Goal: Navigation & Orientation: Find specific page/section

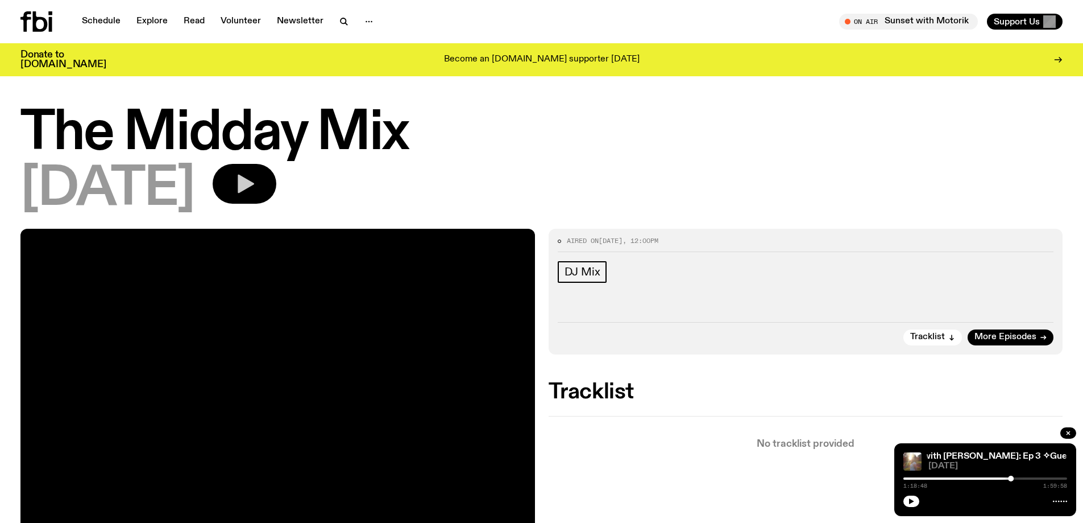
click at [254, 186] on icon "button" at bounding box center [246, 184] width 16 height 19
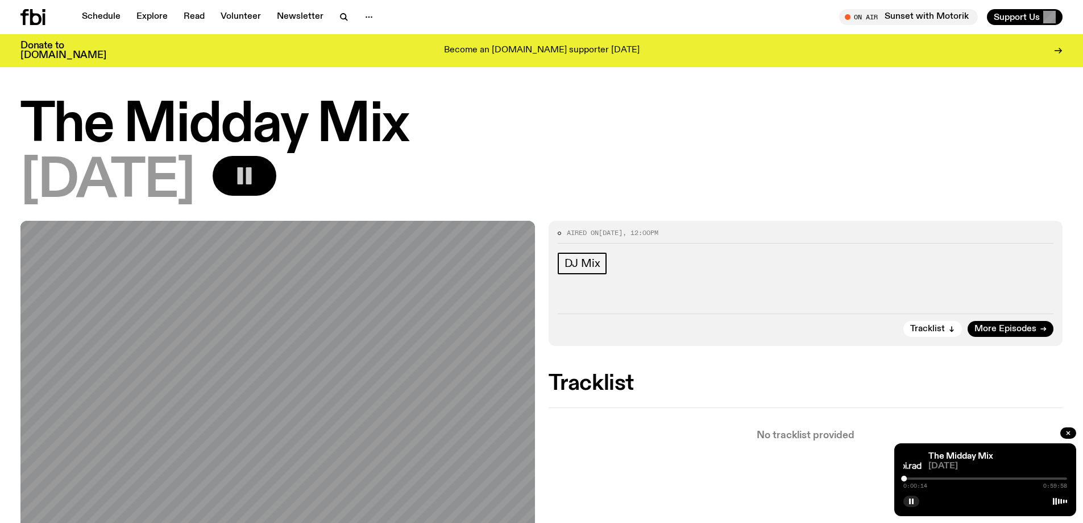
scroll to position [612, 0]
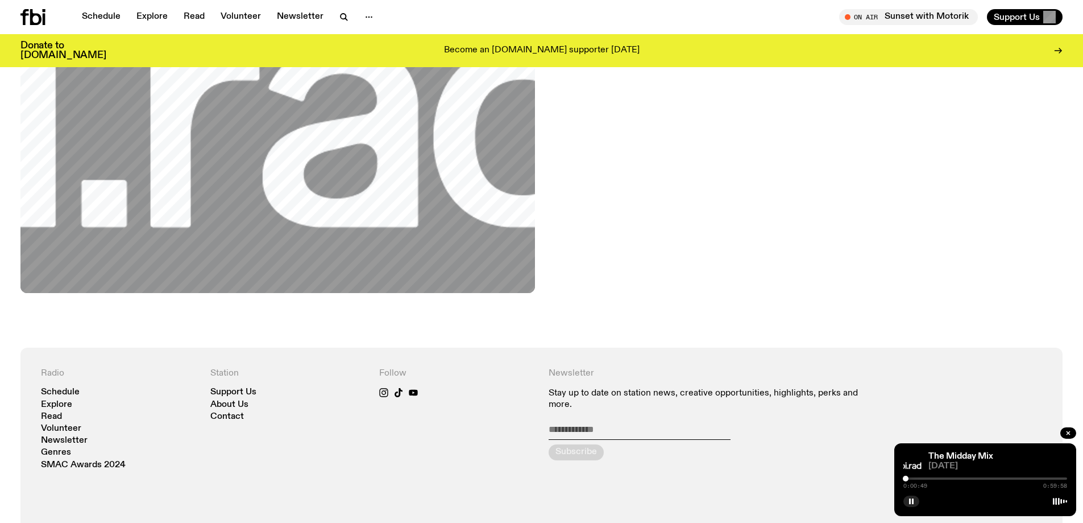
click at [907, 480] on div at bounding box center [906, 478] width 6 height 6
click at [913, 478] on div at bounding box center [913, 478] width 6 height 6
drag, startPoint x: 913, startPoint y: 478, endPoint x: 925, endPoint y: 479, distance: 11.5
click at [925, 479] on div at bounding box center [925, 478] width 6 height 6
click at [113, 16] on link "Schedule" at bounding box center [101, 17] width 52 height 16
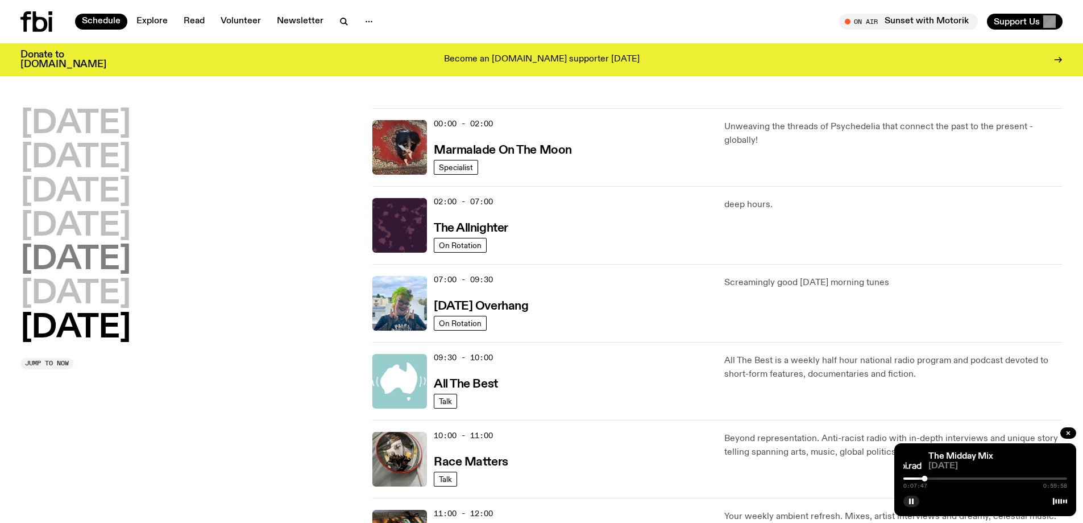
click at [79, 264] on h2 "[DATE]" at bounding box center [75, 260] width 110 height 32
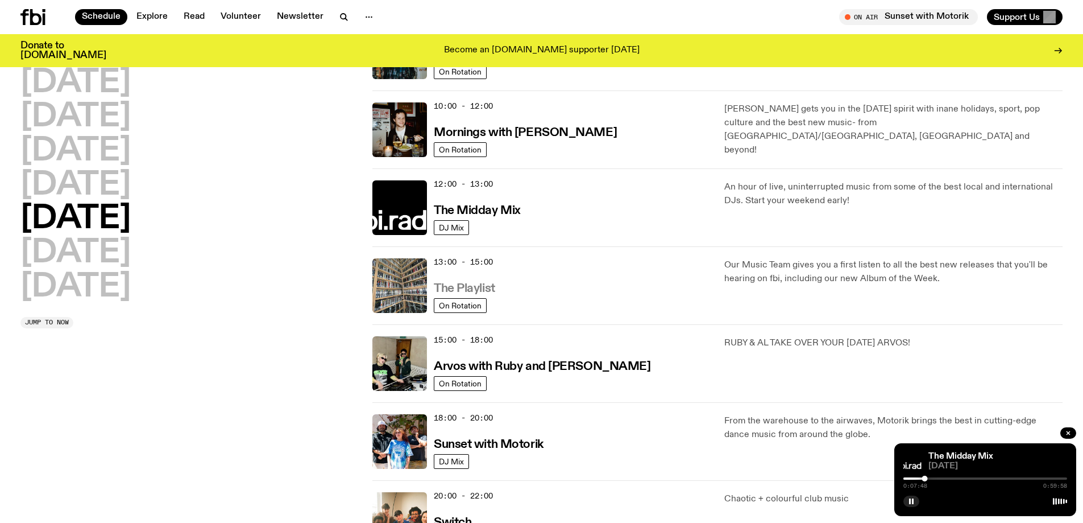
scroll to position [373, 0]
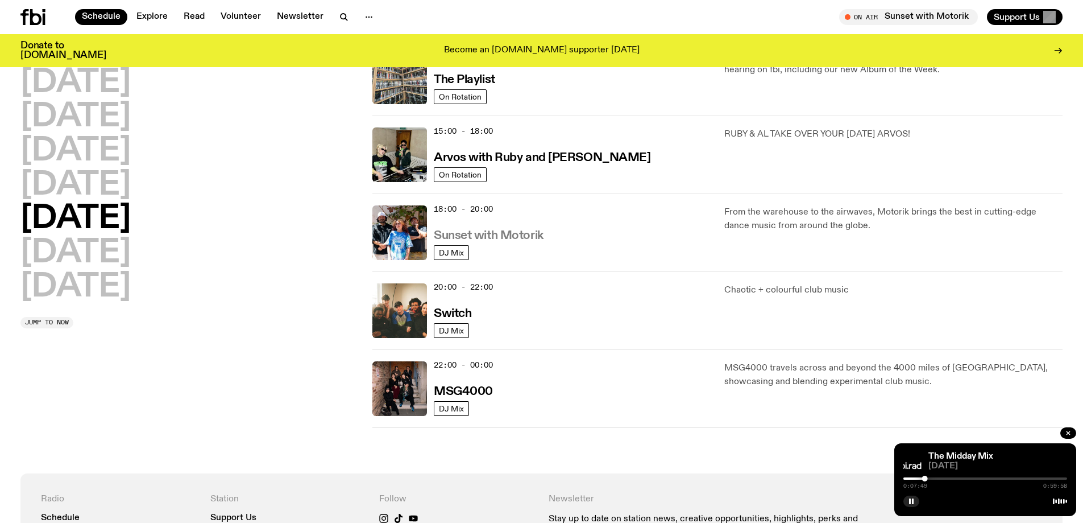
click at [451, 233] on h3 "Sunset with Motorik" at bounding box center [489, 236] width 110 height 12
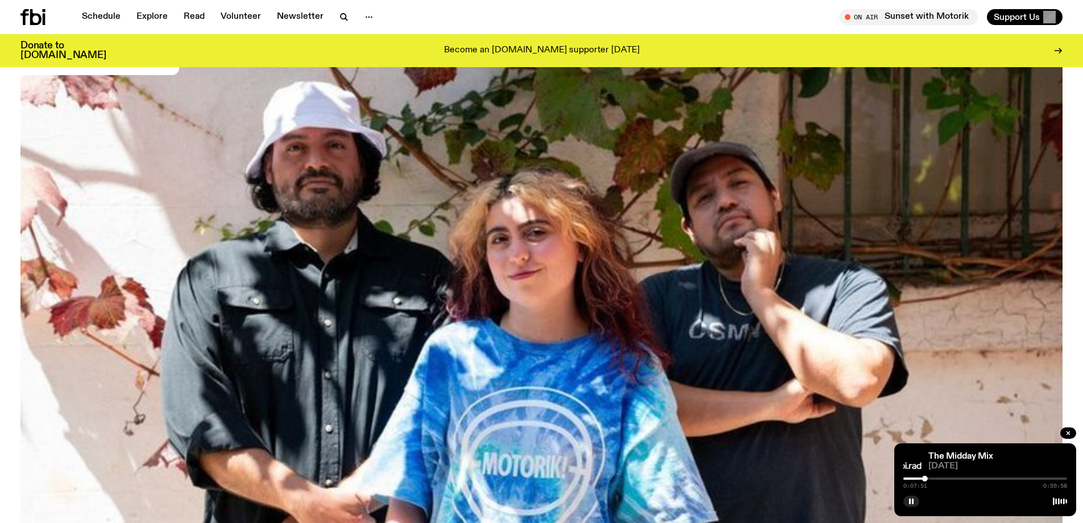
scroll to position [561, 0]
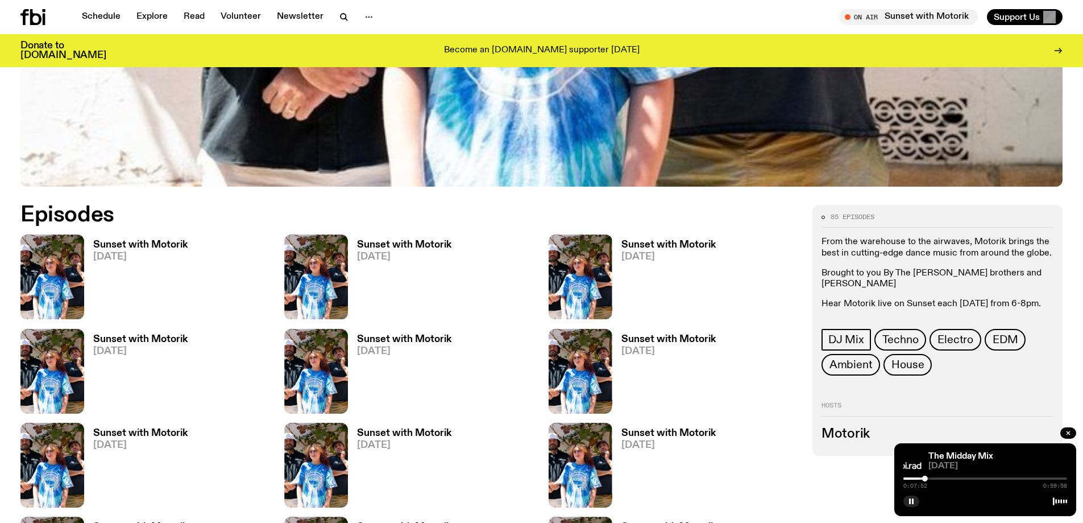
click at [119, 243] on h3 "Sunset with Motorik" at bounding box center [140, 245] width 94 height 10
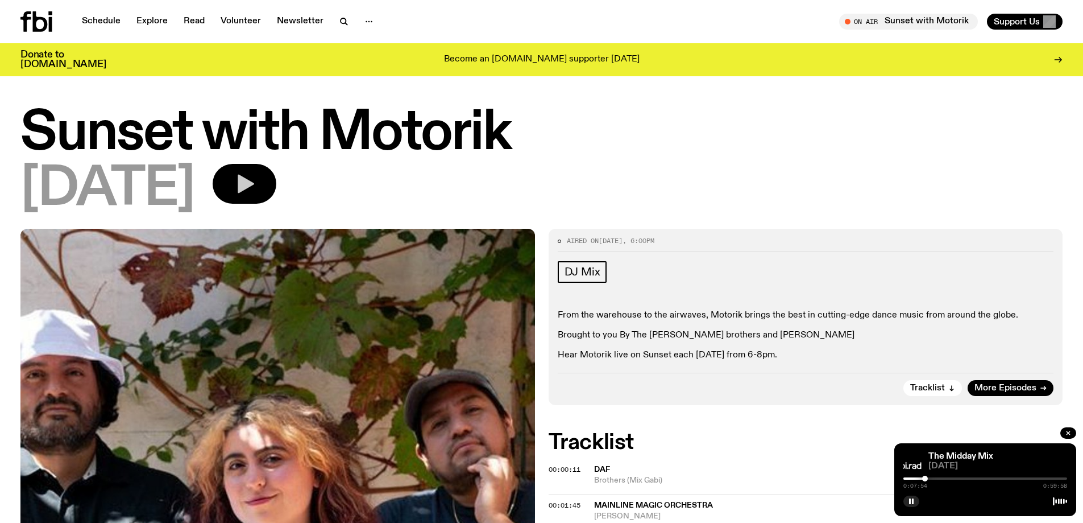
click at [266, 180] on button "button" at bounding box center [245, 184] width 64 height 40
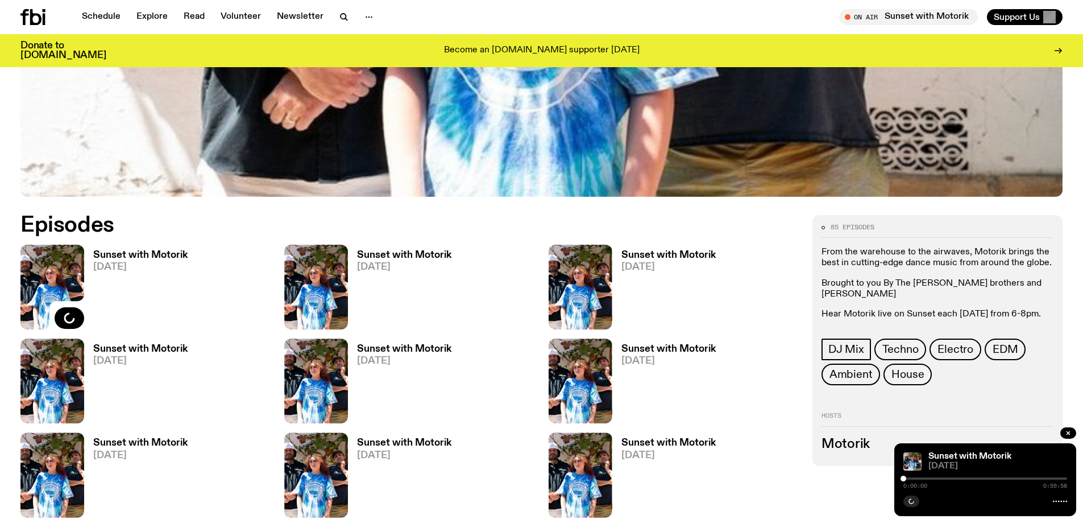
scroll to position [552, 0]
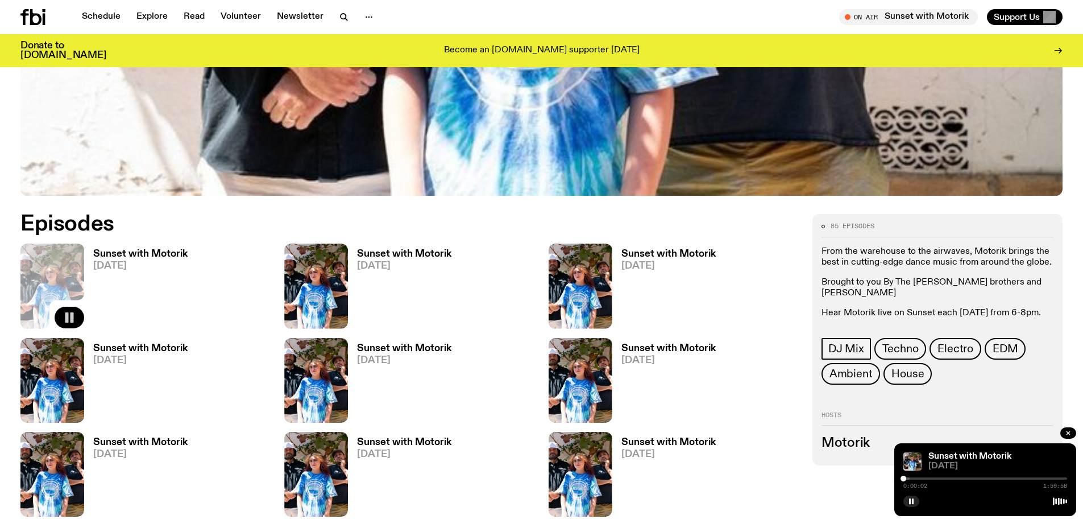
click at [73, 313] on rect "button" at bounding box center [72, 317] width 3 height 10
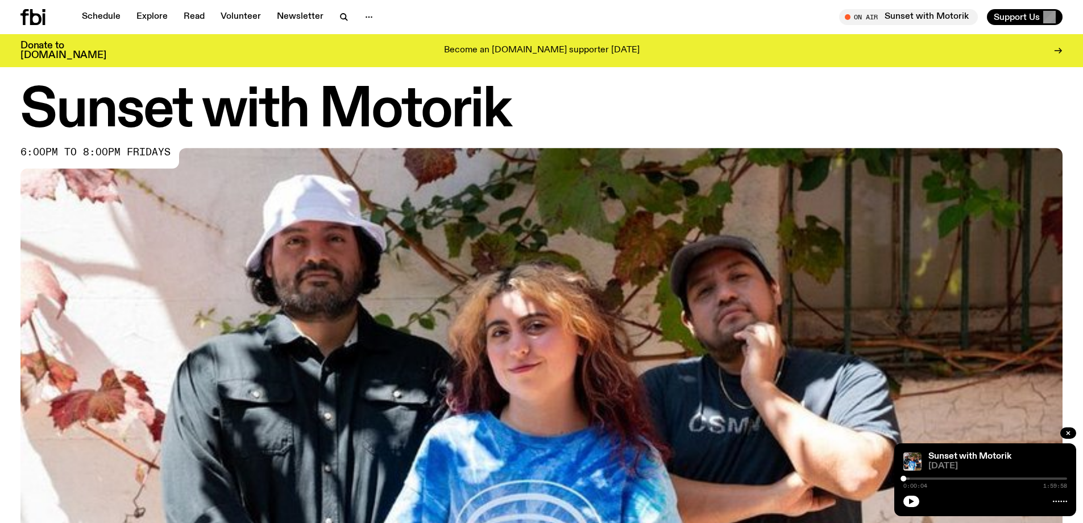
scroll to position [0, 0]
